Goal: Check status: Check status

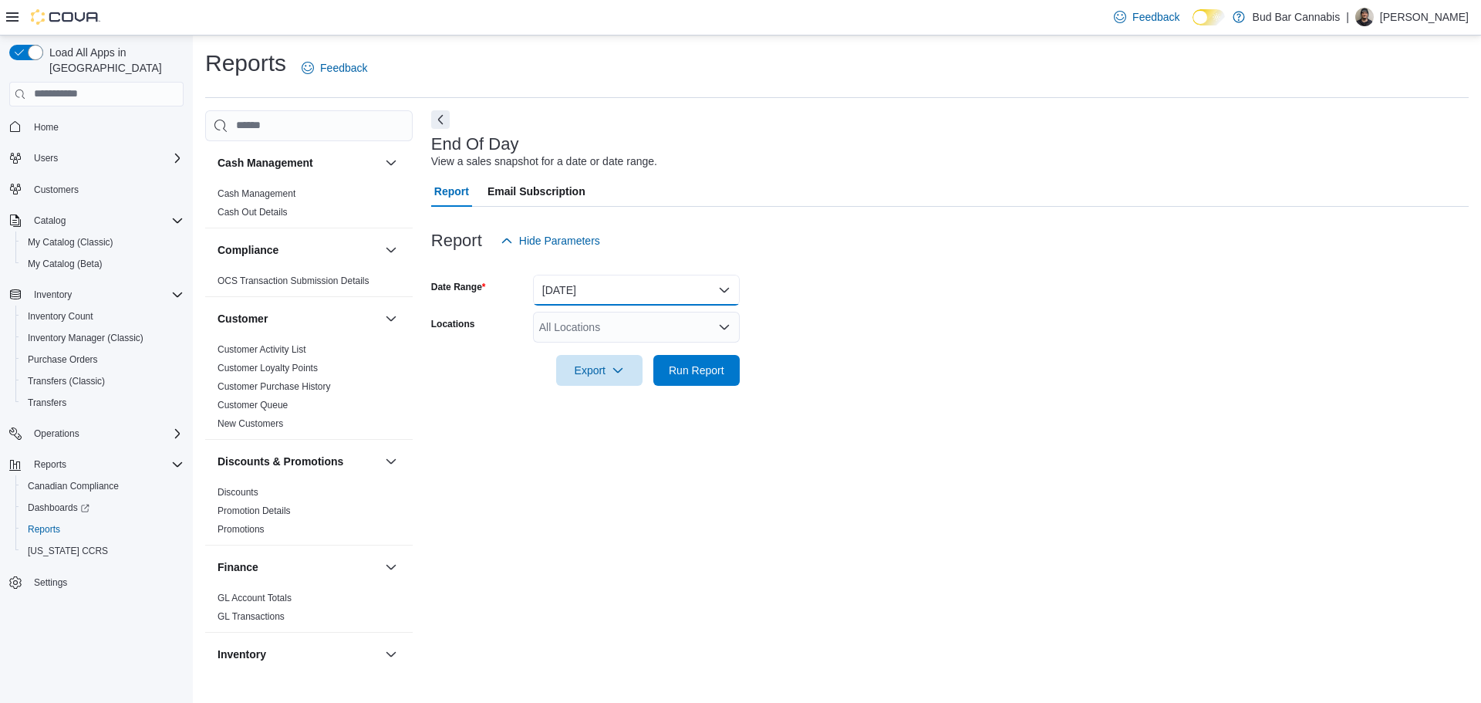
click at [725, 296] on button "[DATE]" at bounding box center [636, 290] width 207 height 31
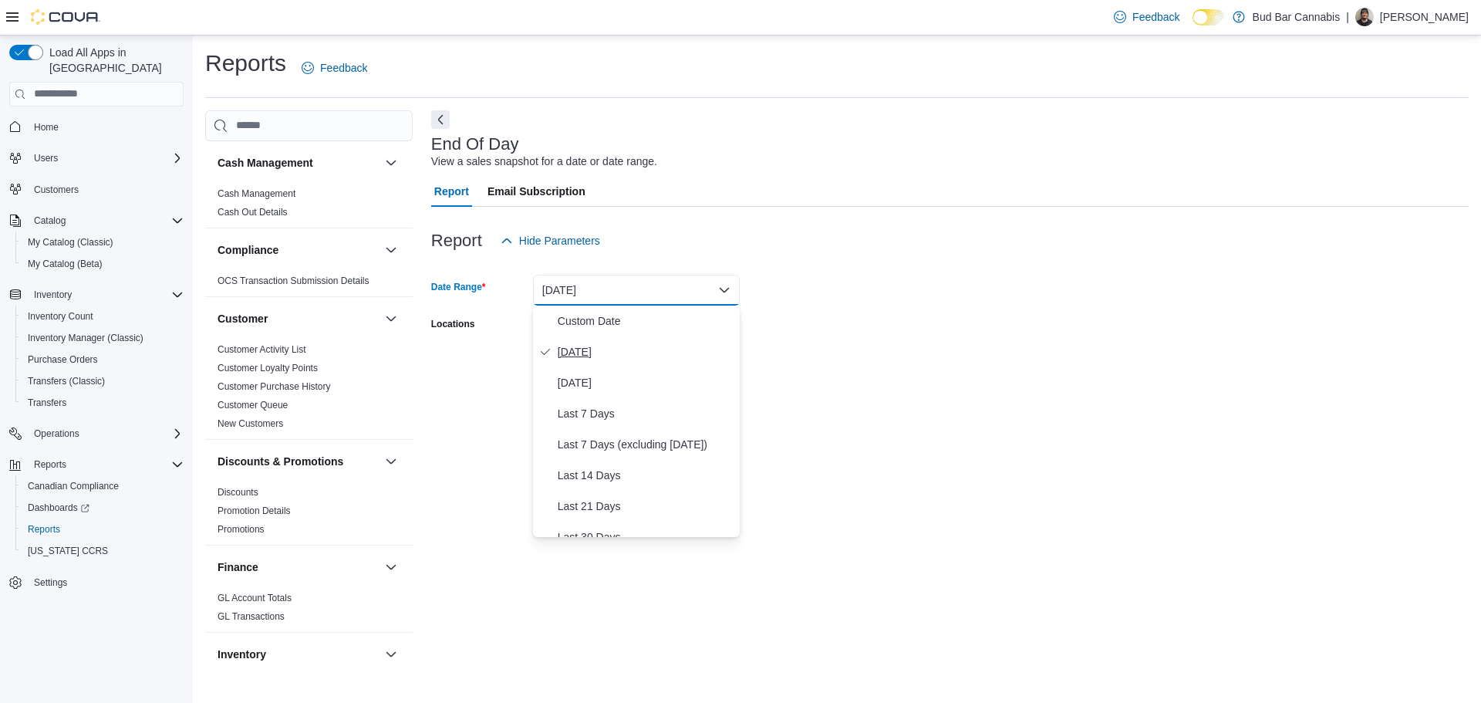
click at [566, 347] on span "[DATE]" at bounding box center [646, 352] width 176 height 19
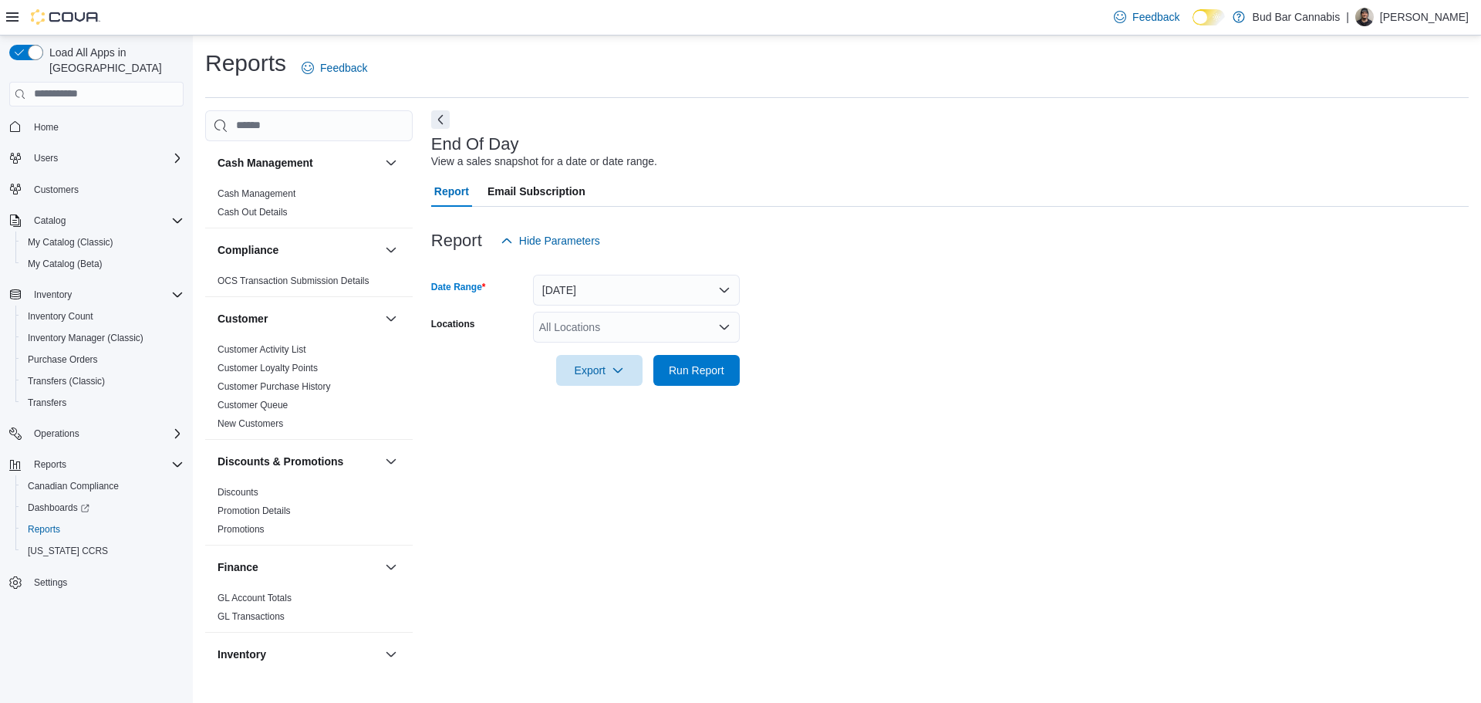
click at [704, 331] on div "All Locations" at bounding box center [636, 327] width 207 height 31
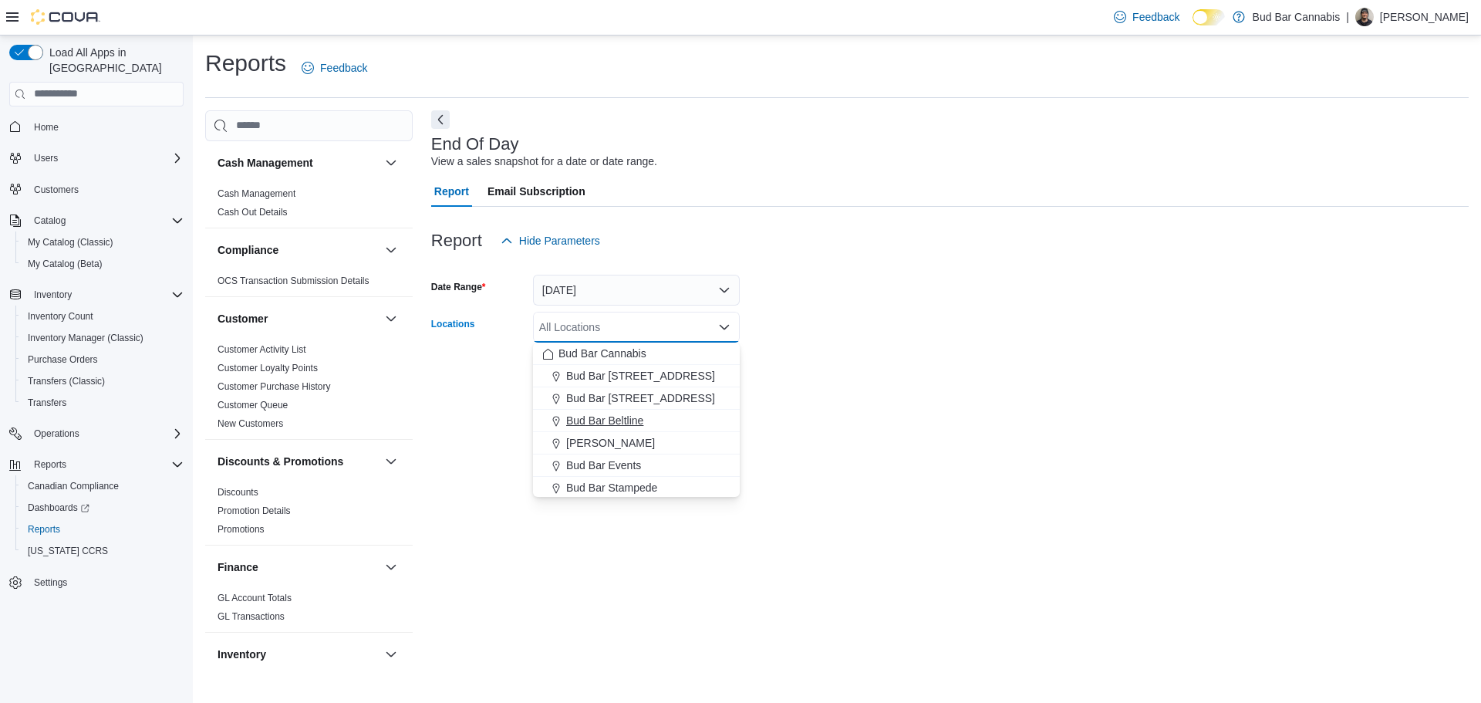
click at [620, 421] on span "Bud Bar Beltline" at bounding box center [604, 420] width 77 height 15
click at [833, 406] on div "End Of Day View a sales snapshot for a date or date range. Report Email Subscri…" at bounding box center [950, 389] width 1038 height 558
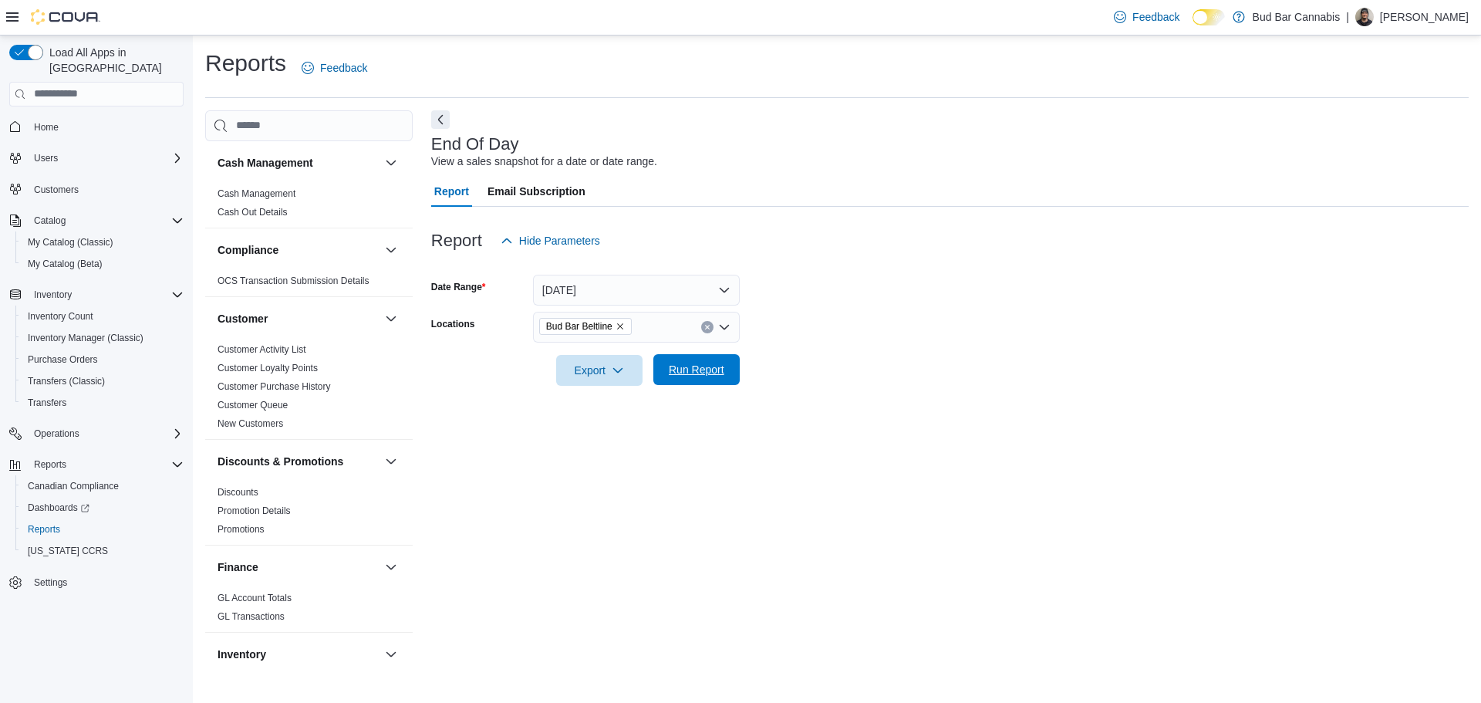
click at [701, 363] on span "Run Report" at bounding box center [697, 369] width 56 height 15
